Goal: Task Accomplishment & Management: Complete application form

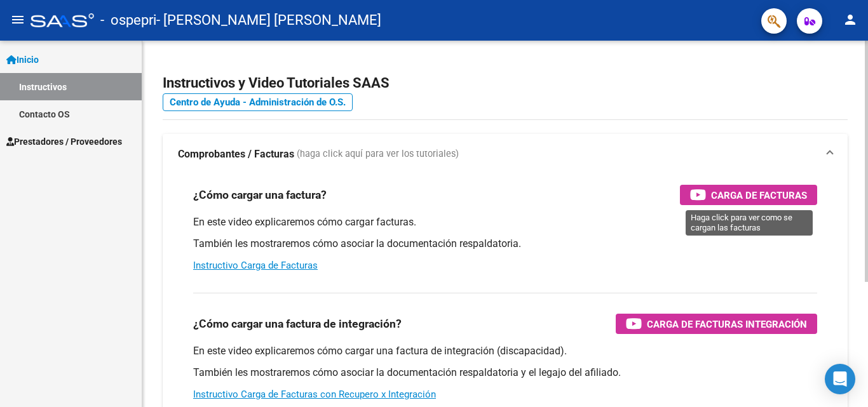
click at [752, 201] on span "Carga de Facturas" at bounding box center [759, 195] width 96 height 16
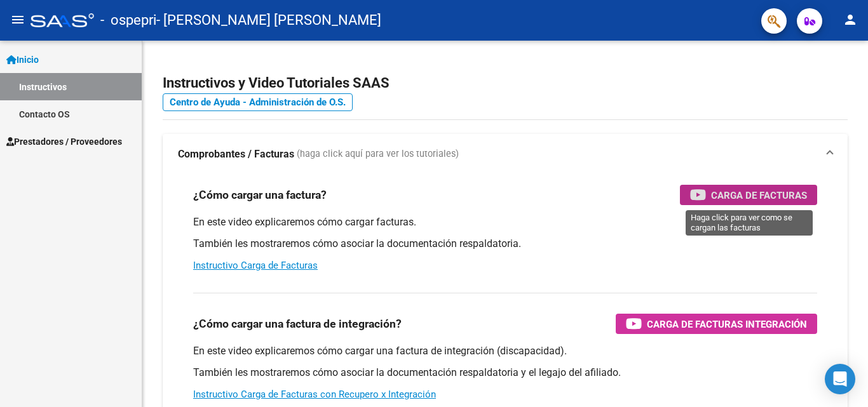
click at [83, 142] on span "Prestadores / Proveedores" at bounding box center [64, 142] width 116 height 14
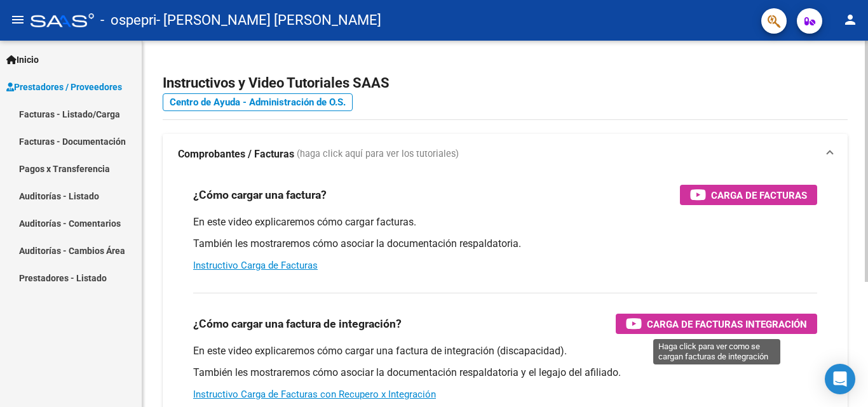
click at [750, 327] on span "Carga de Facturas Integración" at bounding box center [727, 324] width 160 height 16
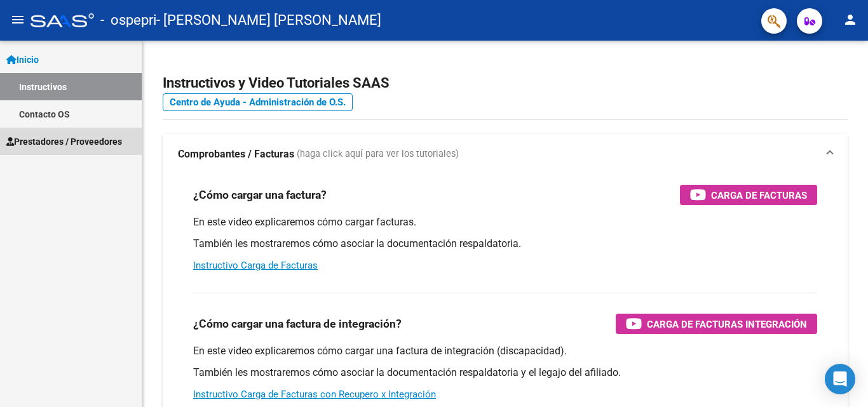
click at [45, 139] on span "Prestadores / Proveedores" at bounding box center [64, 142] width 116 height 14
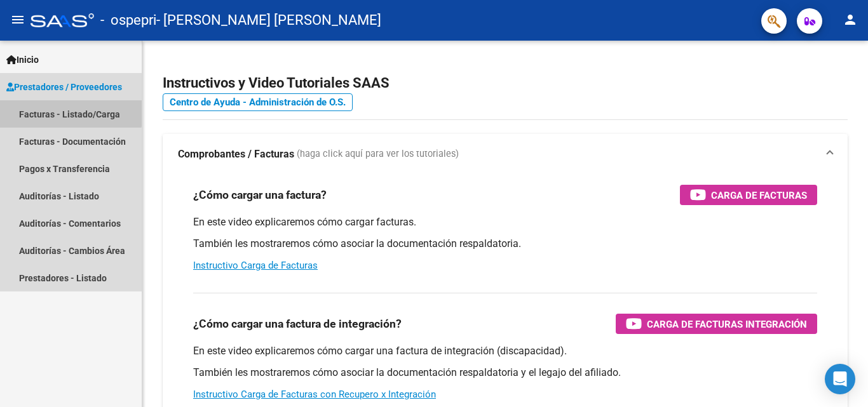
click at [69, 112] on link "Facturas - Listado/Carga" at bounding box center [71, 113] width 142 height 27
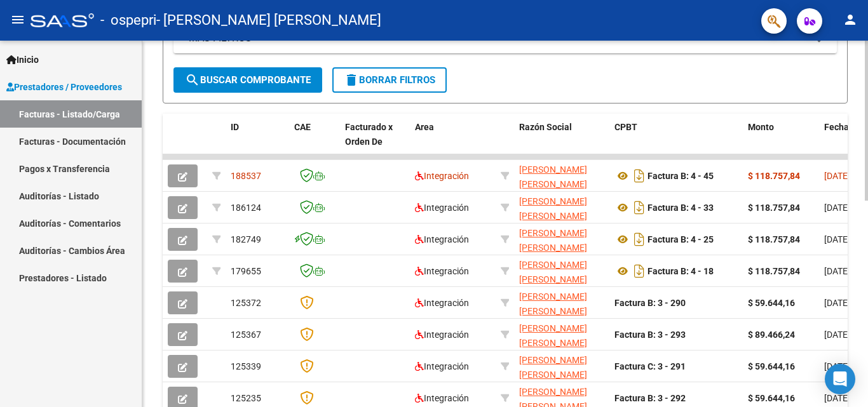
scroll to position [316, 0]
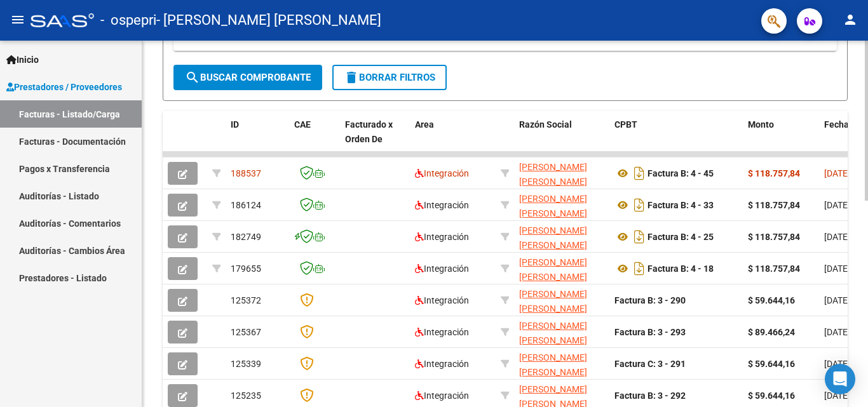
click at [867, 256] on div at bounding box center [866, 262] width 3 height 160
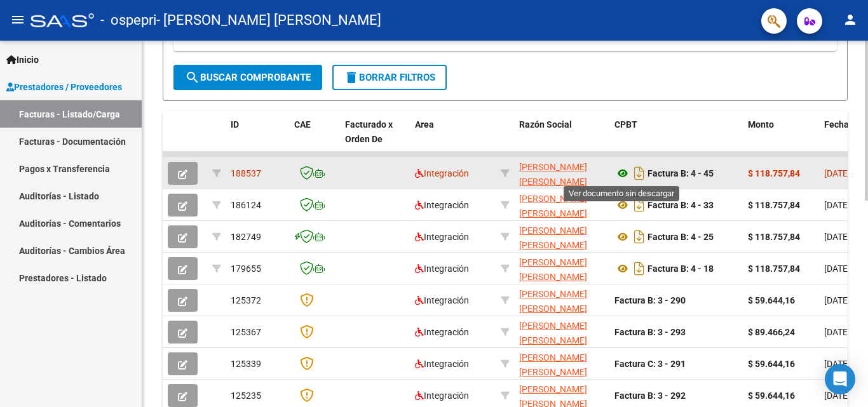
click at [625, 177] on icon at bounding box center [622, 173] width 17 height 15
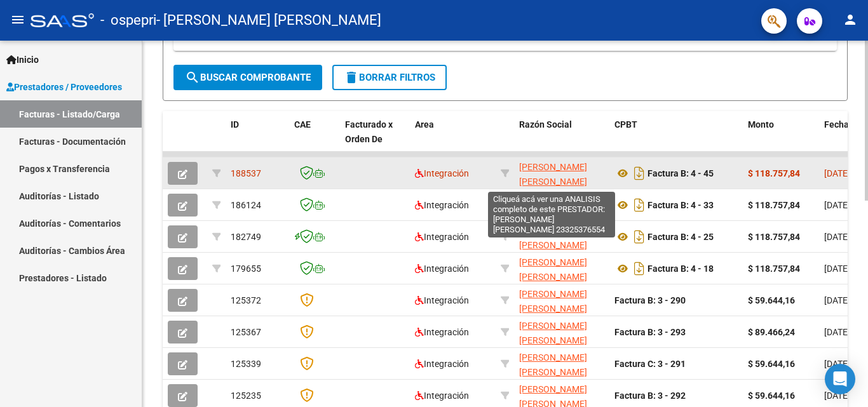
click at [538, 175] on span "[PERSON_NAME] [PERSON_NAME]" at bounding box center [553, 174] width 68 height 25
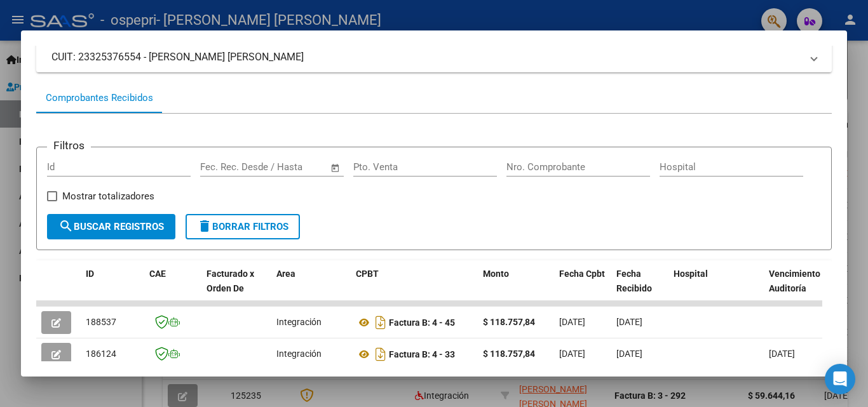
scroll to position [44, 0]
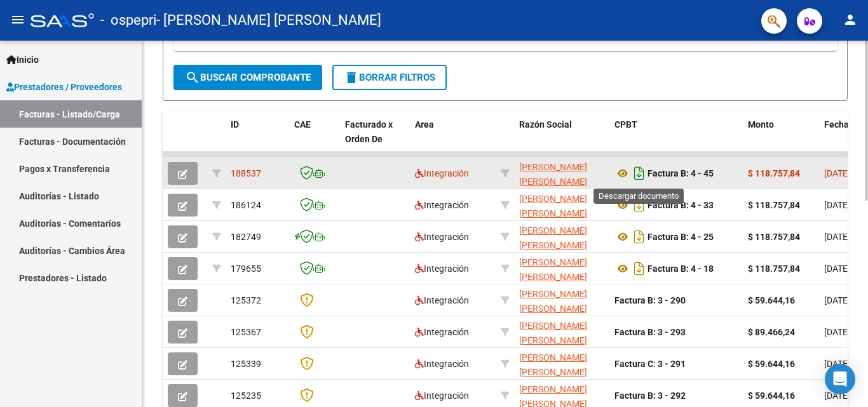
click at [632, 172] on icon "Descargar documento" at bounding box center [639, 173] width 17 height 20
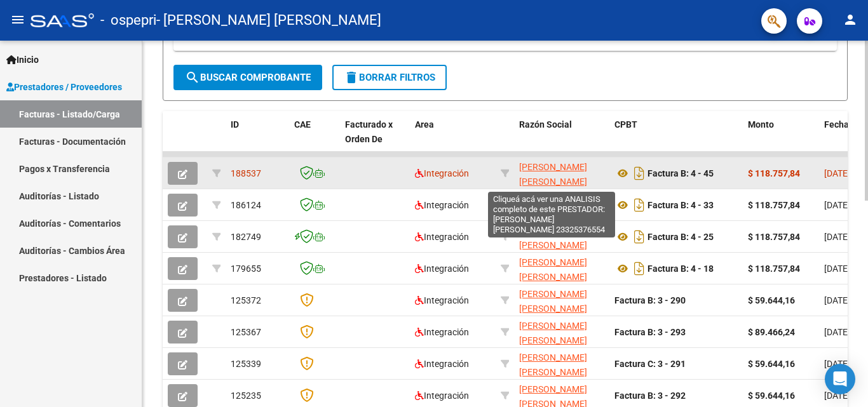
click at [527, 169] on span "[PERSON_NAME] [PERSON_NAME]" at bounding box center [553, 174] width 68 height 25
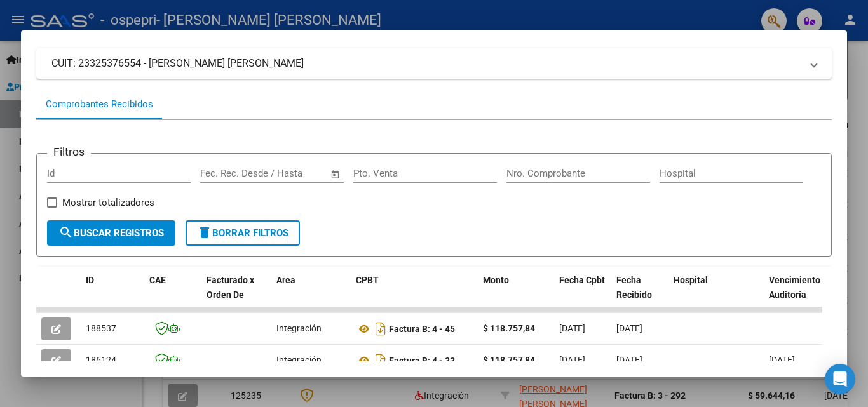
scroll to position [0, 0]
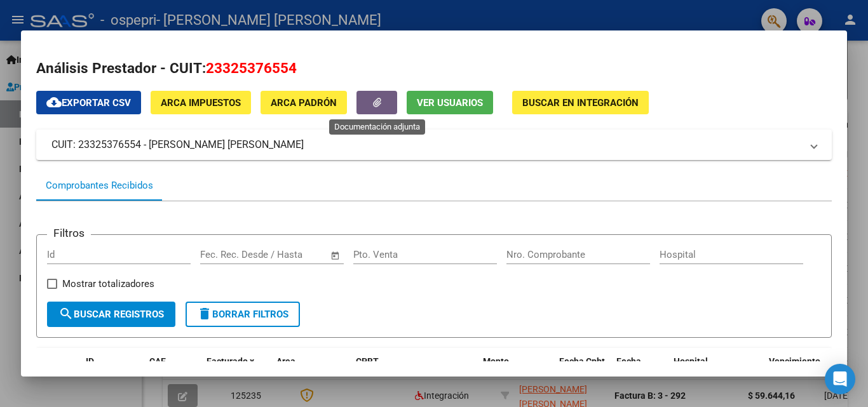
click at [374, 100] on icon "button" at bounding box center [377, 103] width 8 height 10
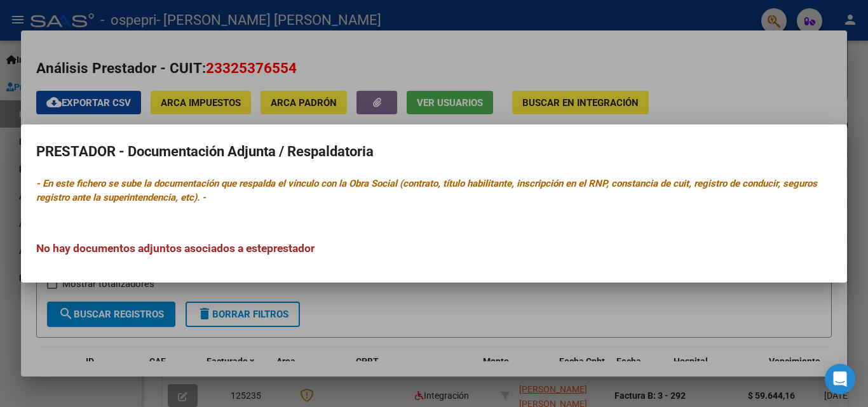
click at [511, 54] on div at bounding box center [434, 203] width 868 height 407
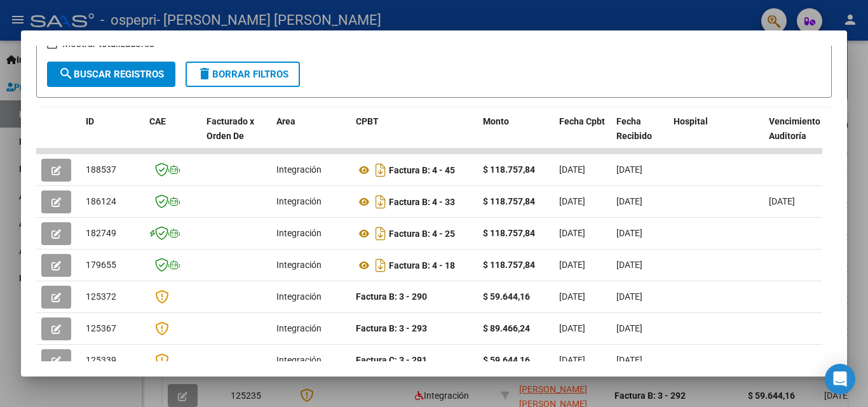
scroll to position [241, 0]
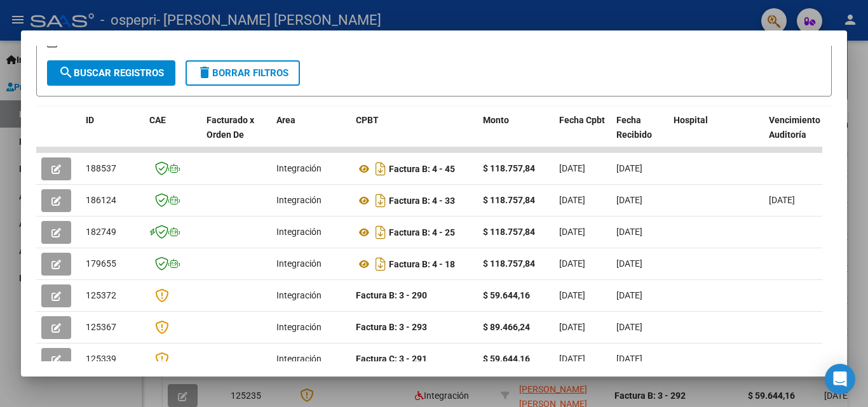
click at [862, 262] on div at bounding box center [434, 203] width 868 height 407
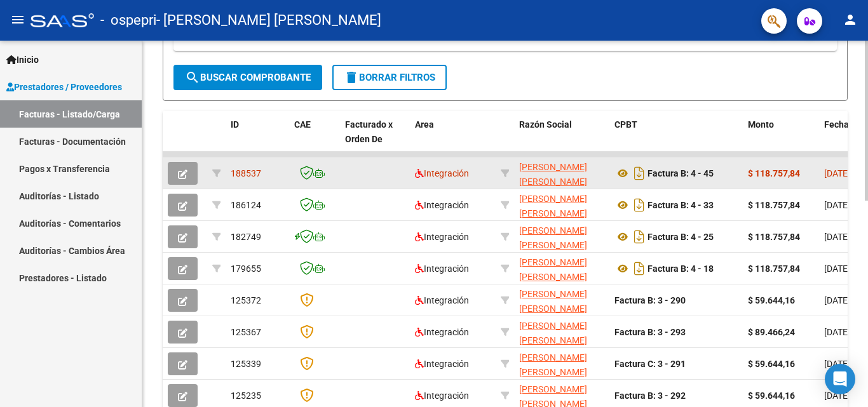
click at [180, 176] on icon "button" at bounding box center [183, 175] width 10 height 10
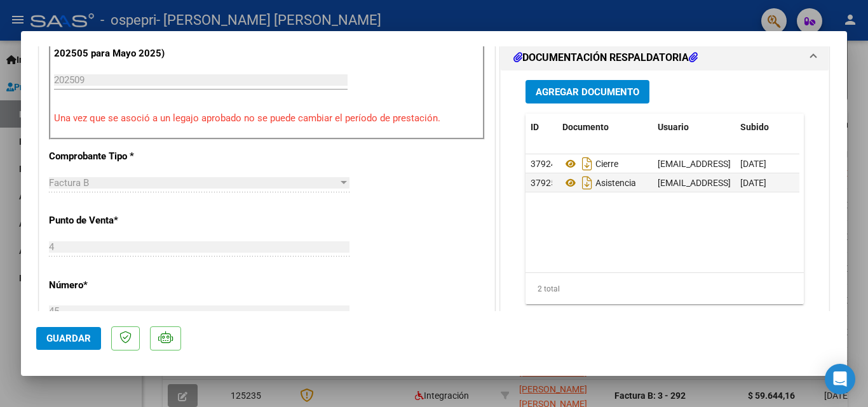
scroll to position [341, 0]
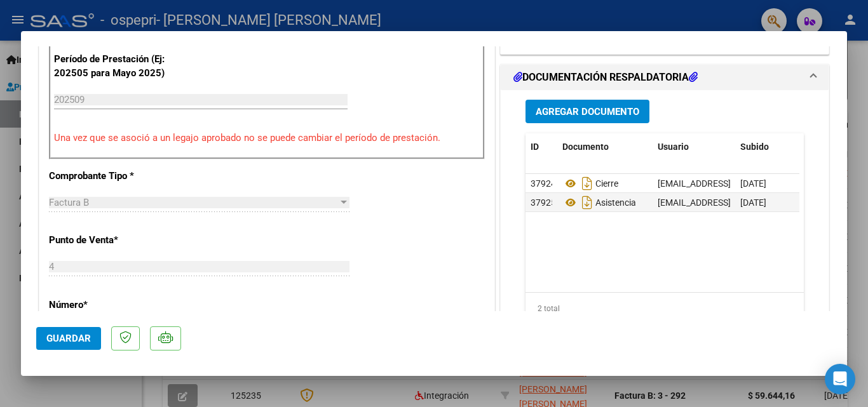
click at [562, 114] on span "Agregar Documento" at bounding box center [588, 111] width 104 height 11
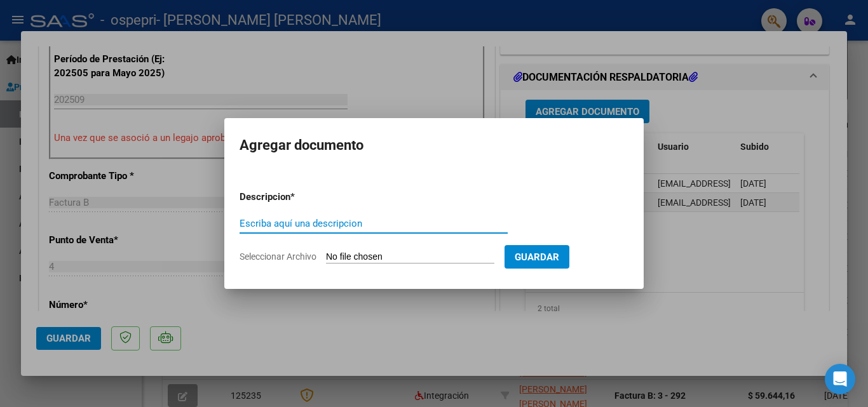
click at [315, 223] on input "Escriba aquí una descripcion" at bounding box center [374, 223] width 268 height 11
type input "asistencia"
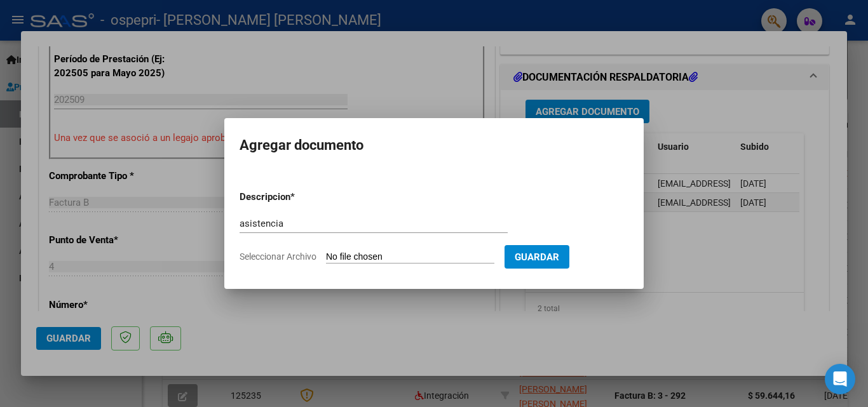
click at [275, 257] on span "Seleccionar Archivo" at bounding box center [278, 257] width 77 height 10
click at [326, 257] on input "Seleccionar Archivo" at bounding box center [410, 258] width 168 height 12
type input "C:\fakepath\[PERSON_NAME] septiembre.pdf"
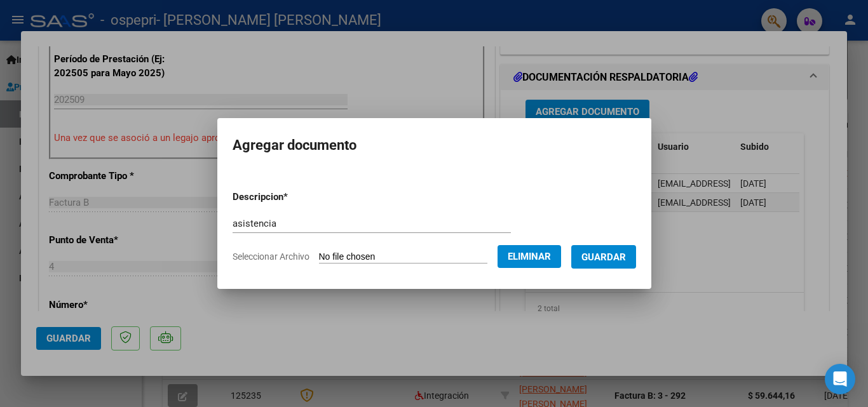
click at [610, 266] on button "Guardar" at bounding box center [603, 257] width 65 height 24
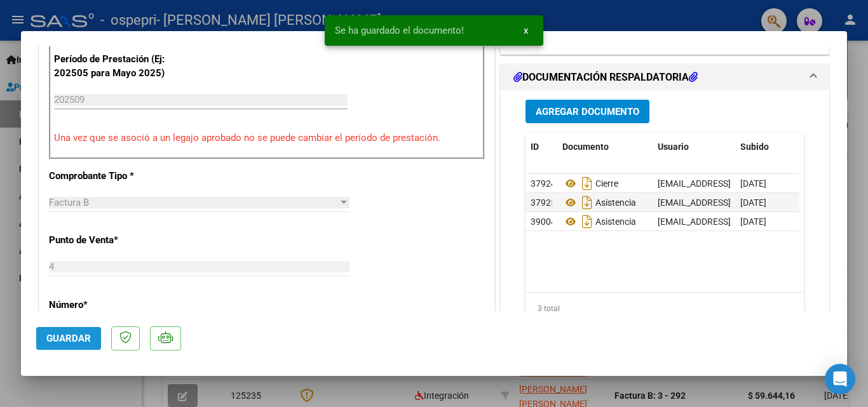
click at [62, 337] on span "Guardar" at bounding box center [68, 338] width 44 height 11
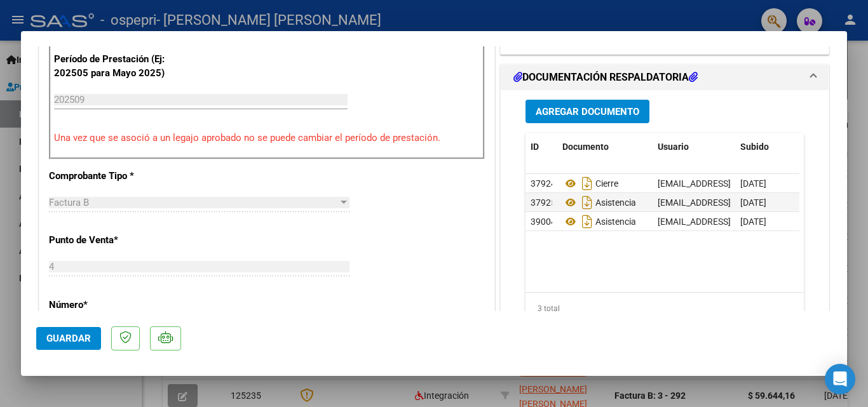
click at [858, 68] on div at bounding box center [434, 203] width 868 height 407
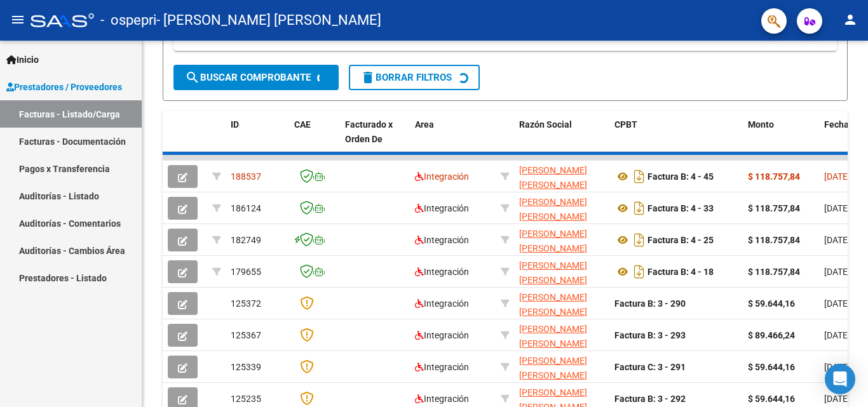
scroll to position [316, 0]
